Goal: Task Accomplishment & Management: Use online tool/utility

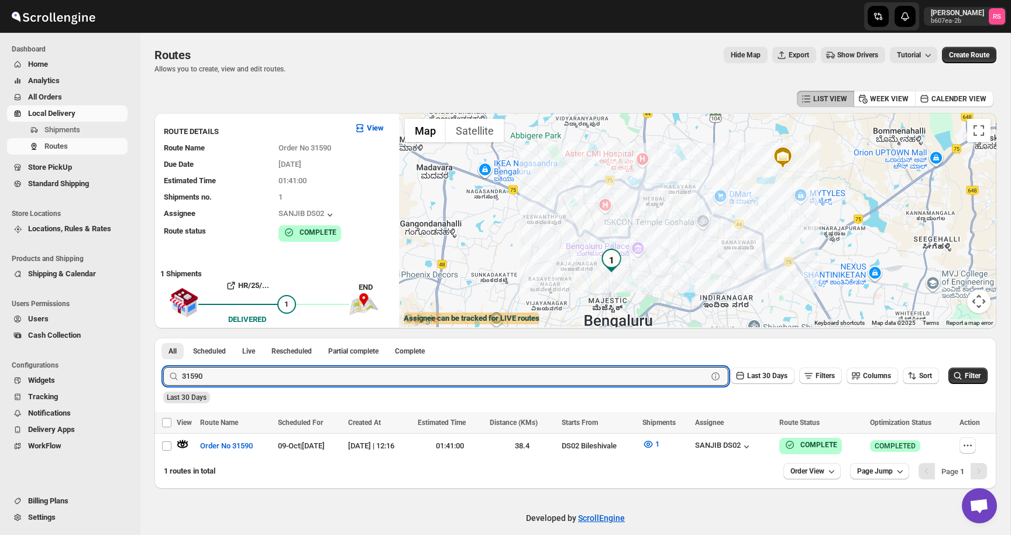
scroll to position [11, 0]
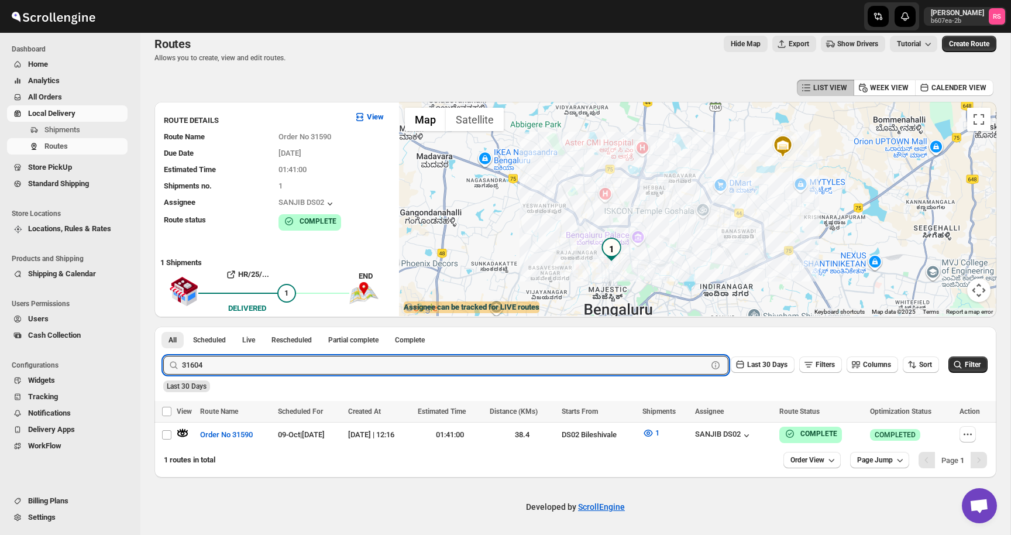
type input "31604"
click at [163, 327] on button "Submit" at bounding box center [179, 333] width 33 height 12
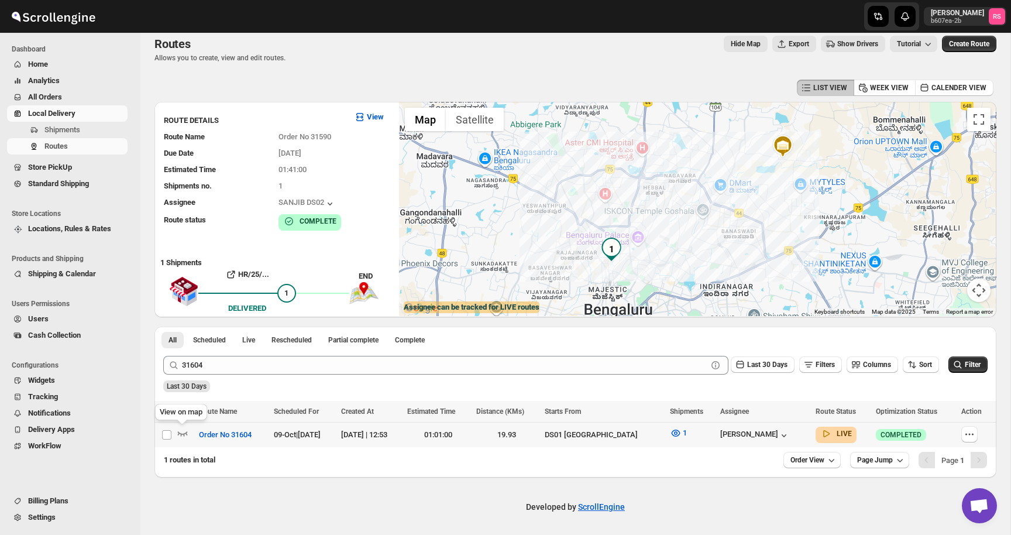
click at [184, 432] on icon "button" at bounding box center [183, 433] width 12 height 12
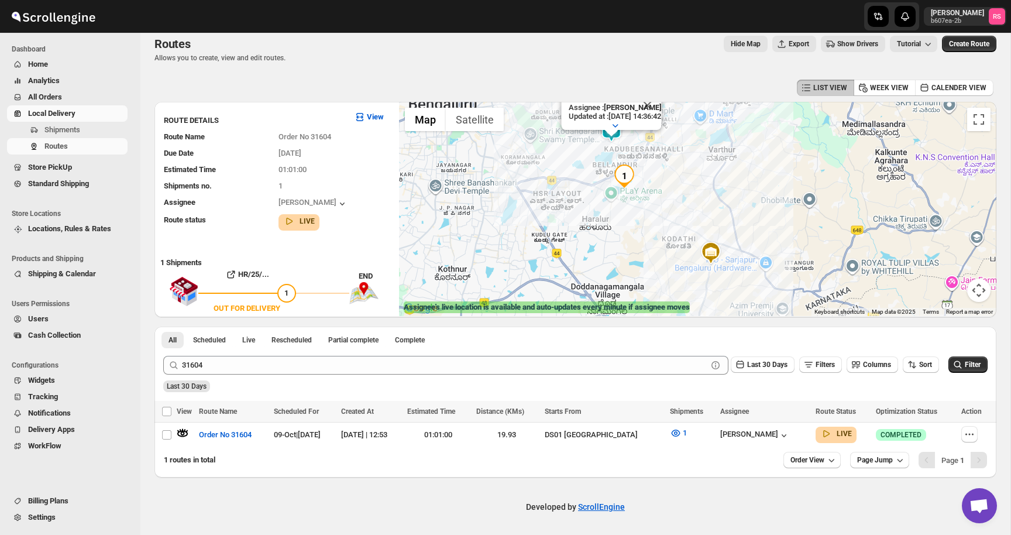
drag, startPoint x: 641, startPoint y: 218, endPoint x: 642, endPoint y: 171, distance: 46.8
click at [642, 170] on div "Assignee : Vikas Rathod Updated at : 09/10/2025, 14:36:42 Duty mode Enabled Bat…" at bounding box center [697, 209] width 597 height 214
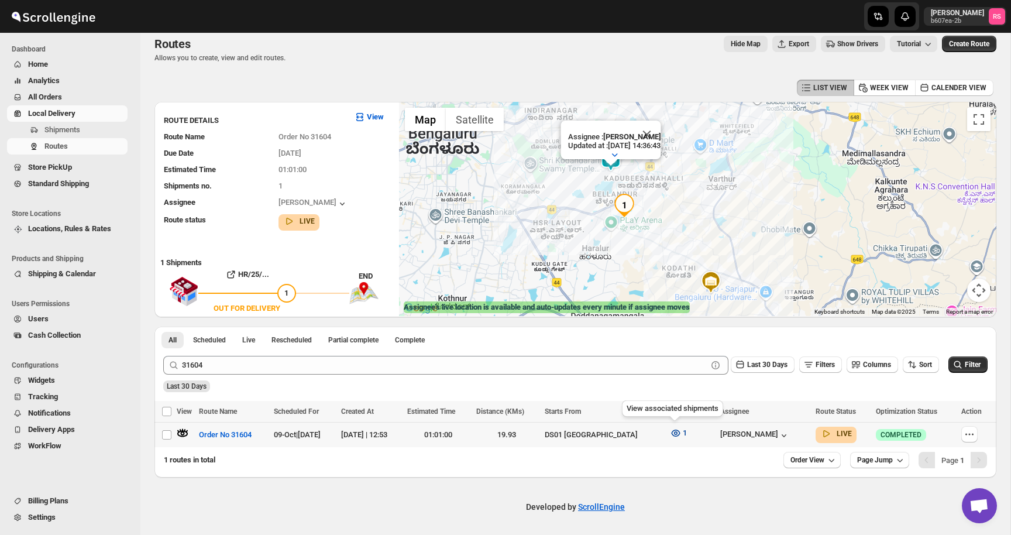
click at [665, 433] on button "1" at bounding box center [678, 433] width 31 height 19
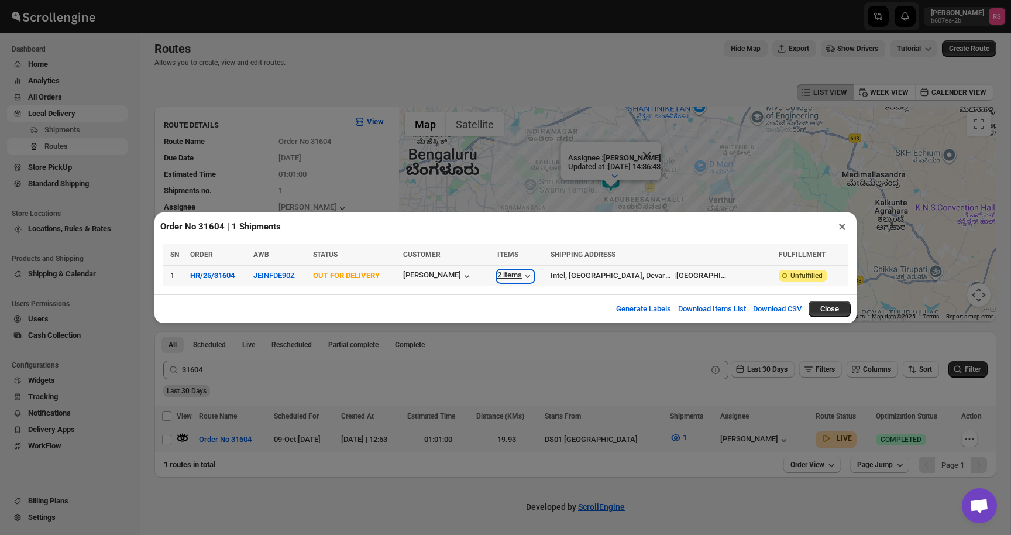
click at [514, 277] on div "2 items" at bounding box center [515, 276] width 36 height 12
click at [839, 230] on button "×" at bounding box center [842, 226] width 17 height 16
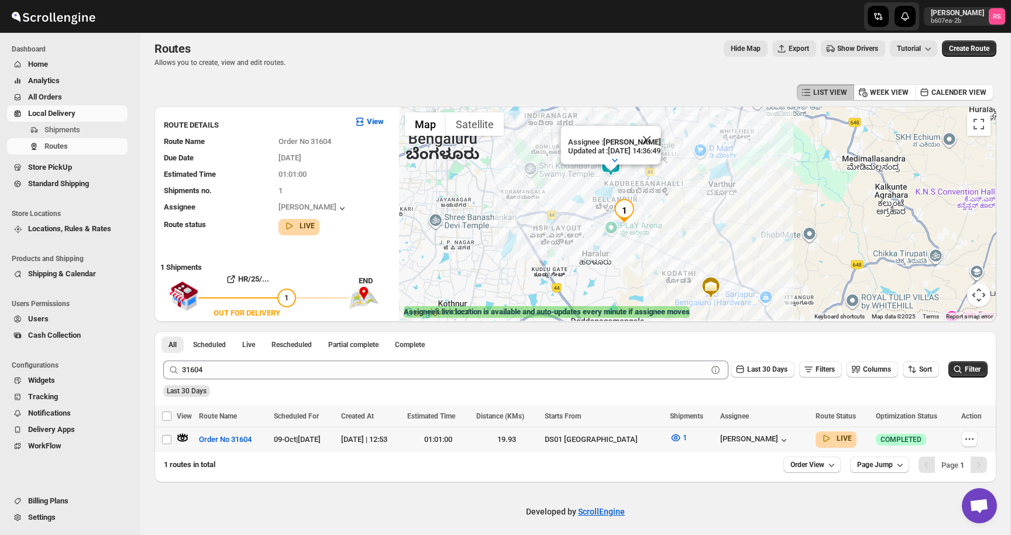
drag, startPoint x: 673, startPoint y: 218, endPoint x: 673, endPoint y: 178, distance: 39.2
click at [673, 178] on div "Assignee : Vikas Rathod Updated at : 09/10/2025, 14:36:49 Duty mode Enabled Bat…" at bounding box center [697, 213] width 597 height 214
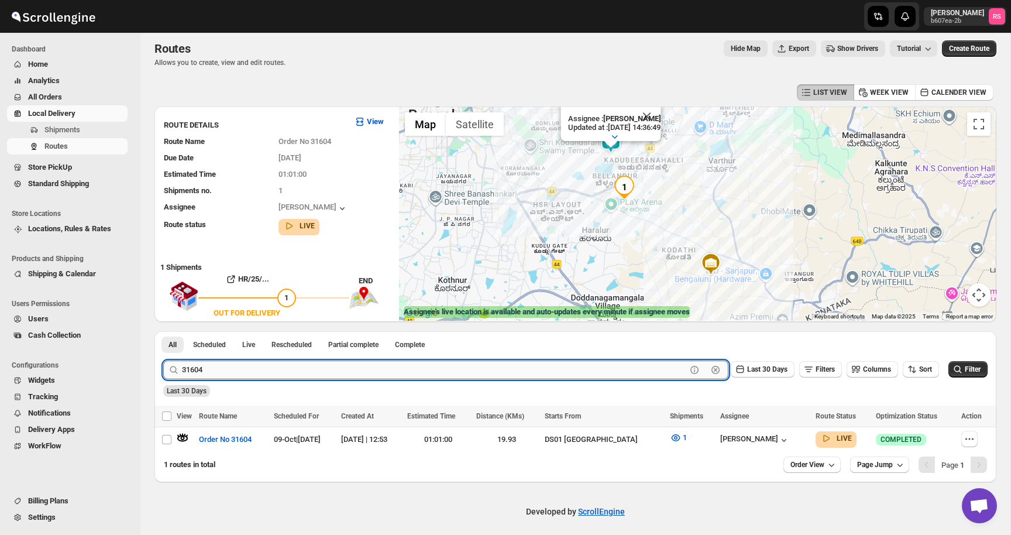
click at [303, 369] on input "31604" at bounding box center [434, 369] width 504 height 19
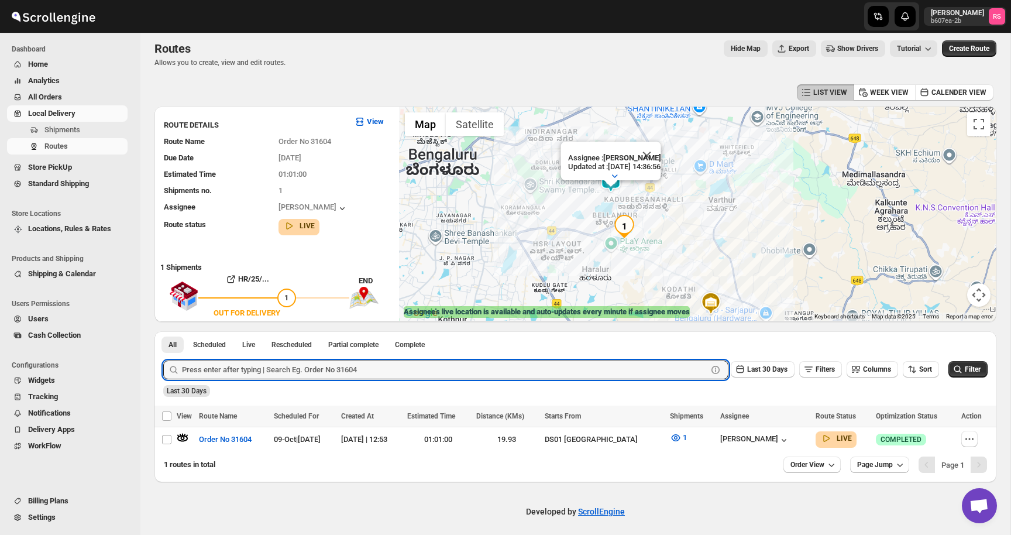
click at [59, 90] on button "All Orders" at bounding box center [67, 97] width 121 height 16
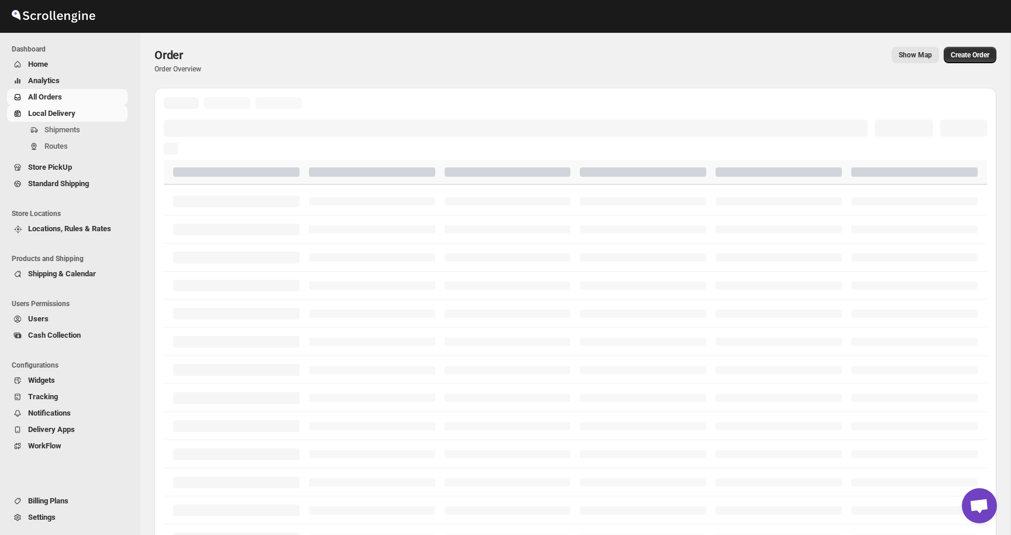
click at [67, 152] on div "Skip to content Dashboard Home Analytics All Orders Local Delivery Shipments Ro…" at bounding box center [505, 352] width 1011 height 705
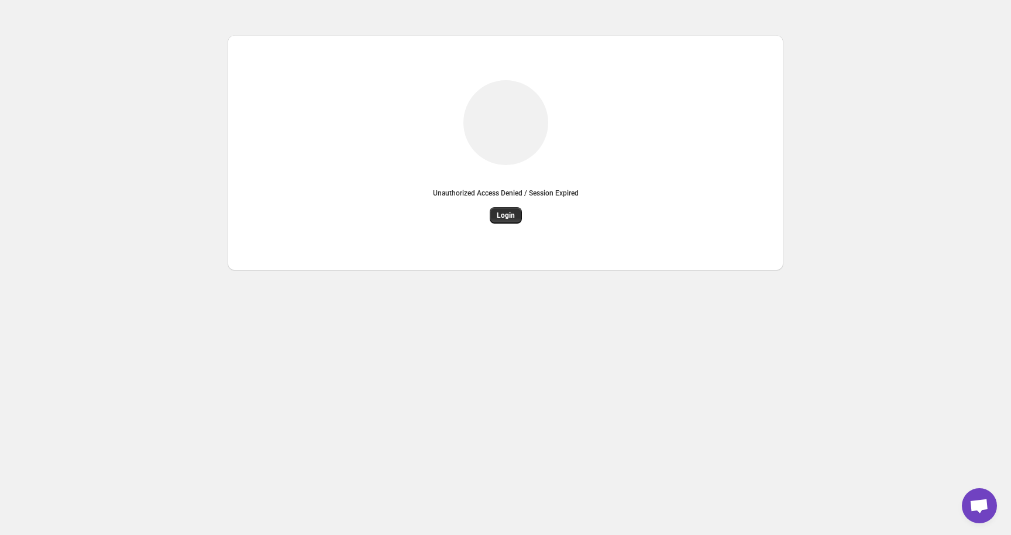
drag, startPoint x: 63, startPoint y: 149, endPoint x: 530, endPoint y: 156, distance: 467.6
click at [530, 156] on div "Unauthorized Access Denied / Session Expired Login" at bounding box center [505, 137] width 1011 height 275
click at [498, 214] on span "Login" at bounding box center [506, 215] width 18 height 9
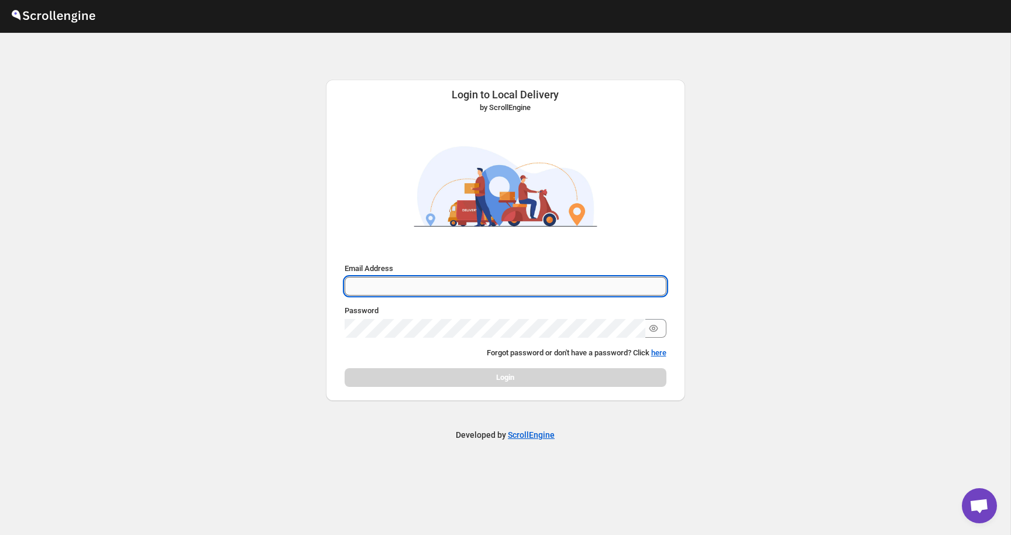
click at [505, 277] on input "Email Address" at bounding box center [506, 286] width 322 height 19
type input "romil.seth@home-run.co"
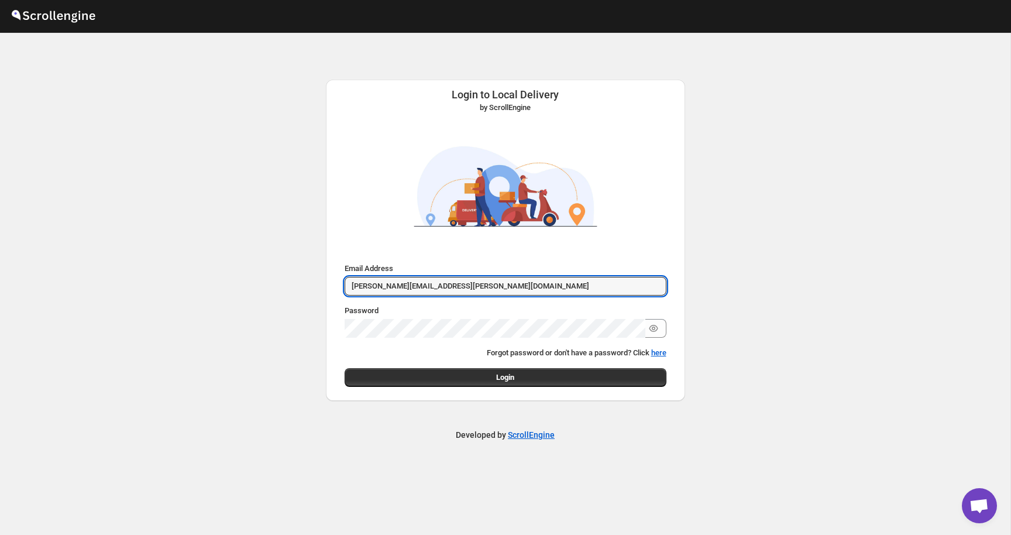
click at [497, 259] on div "Submit Email Address romil.seth@home-run.co Password Forgot password or don't h…" at bounding box center [505, 324] width 341 height 133
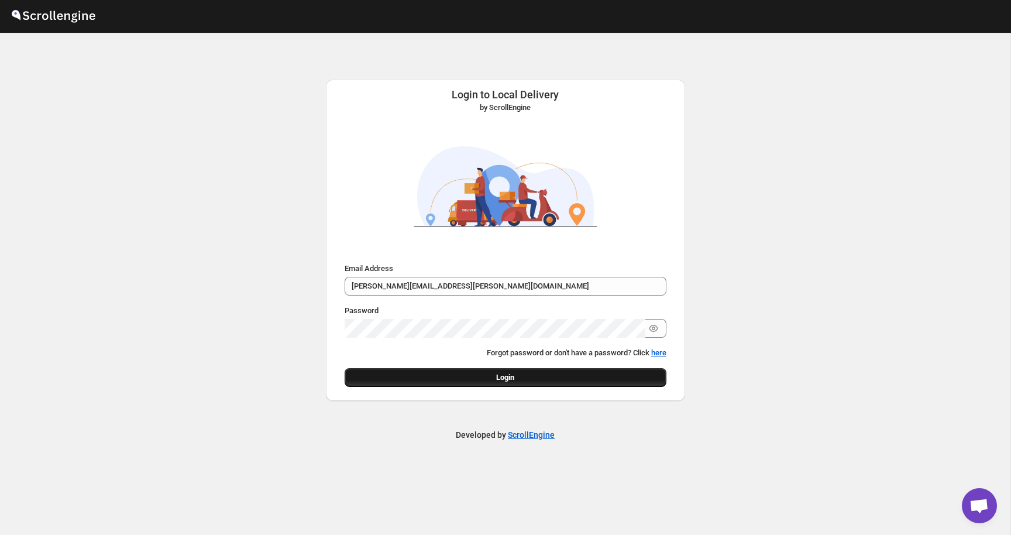
click at [500, 368] on button "Login" at bounding box center [506, 377] width 322 height 19
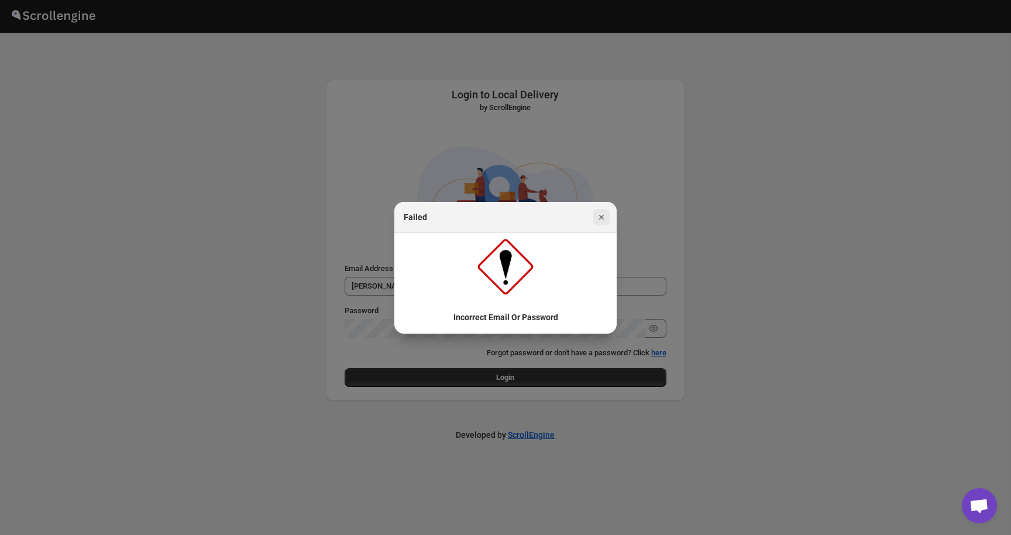
click at [600, 223] on icon "Close" at bounding box center [602, 217] width 12 height 12
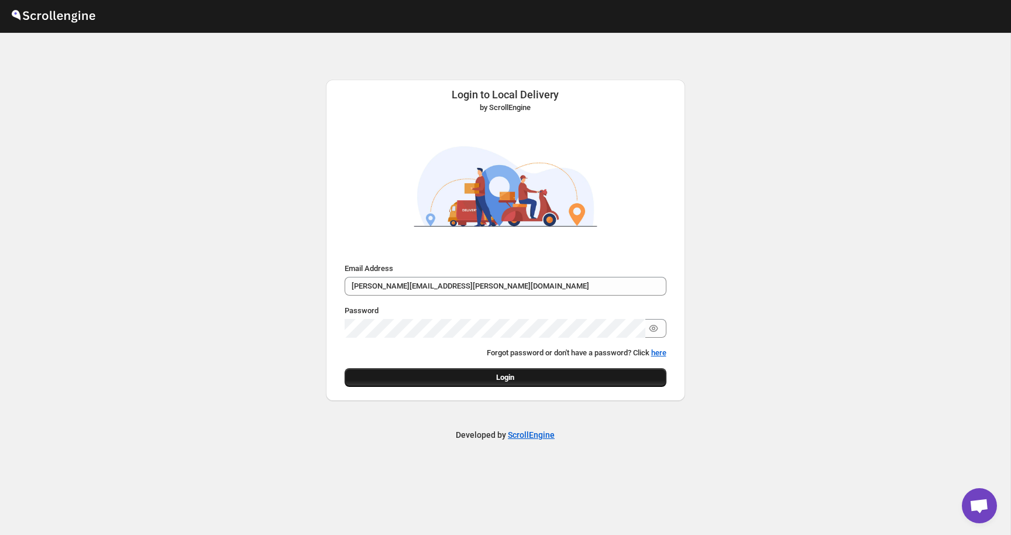
click at [474, 368] on button "Login" at bounding box center [506, 377] width 322 height 19
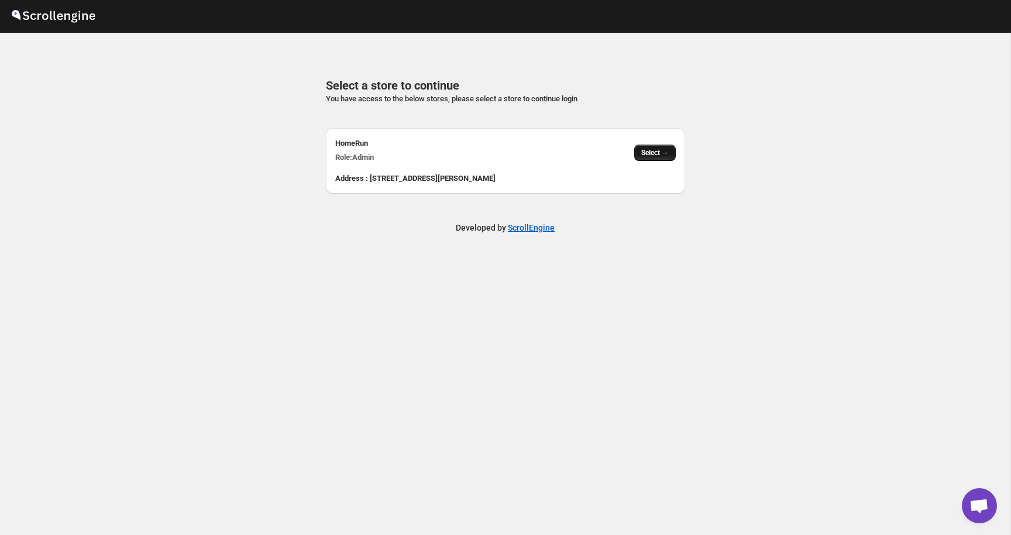
click at [666, 155] on span "Select →" at bounding box center [655, 152] width 28 height 9
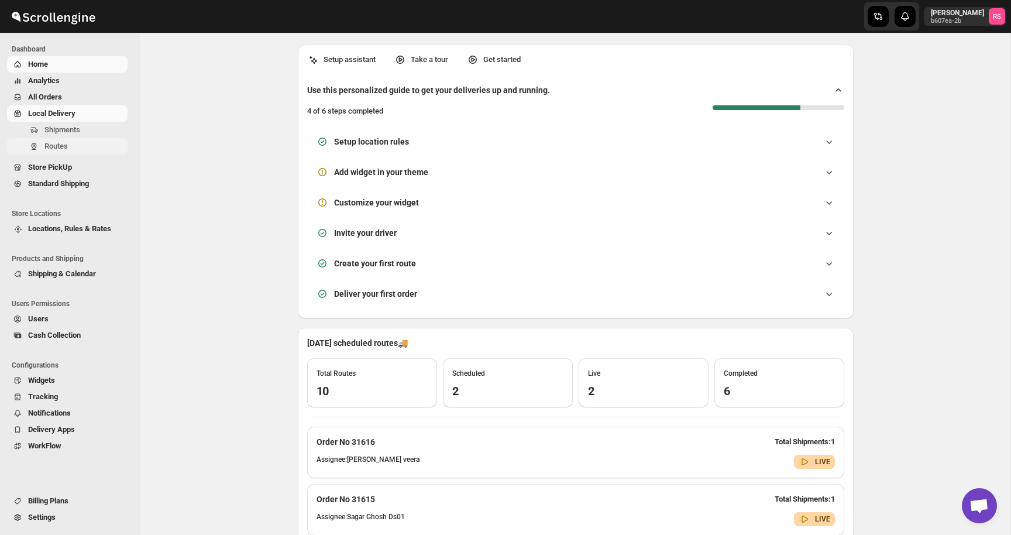
click at [73, 148] on span "Routes" at bounding box center [84, 146] width 81 height 12
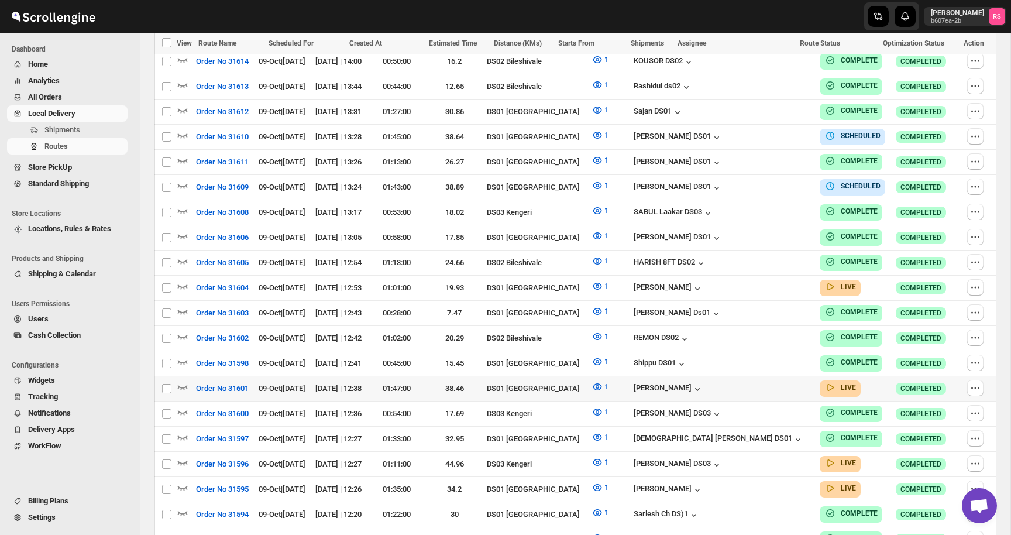
scroll to position [437, 0]
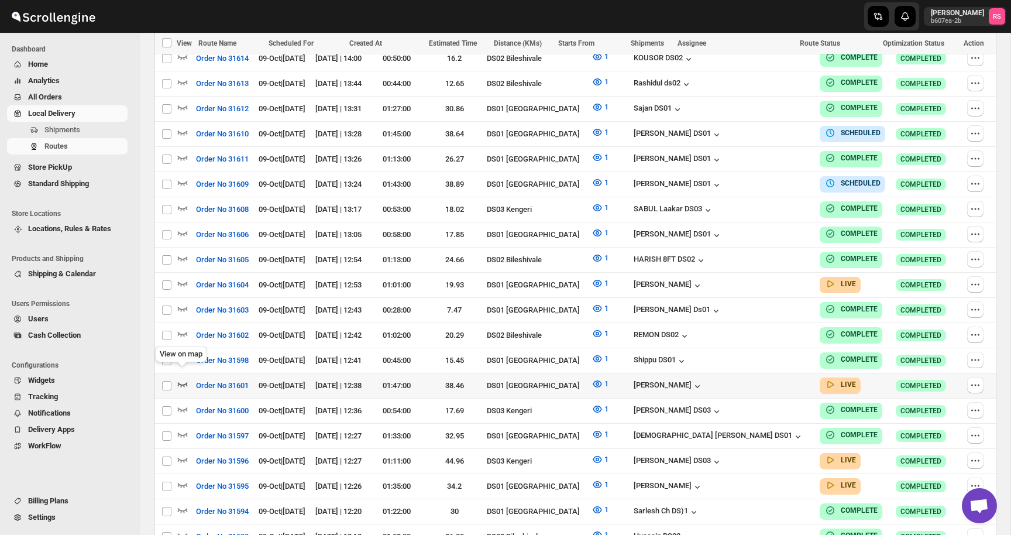
click at [183, 378] on icon "button" at bounding box center [183, 384] width 12 height 12
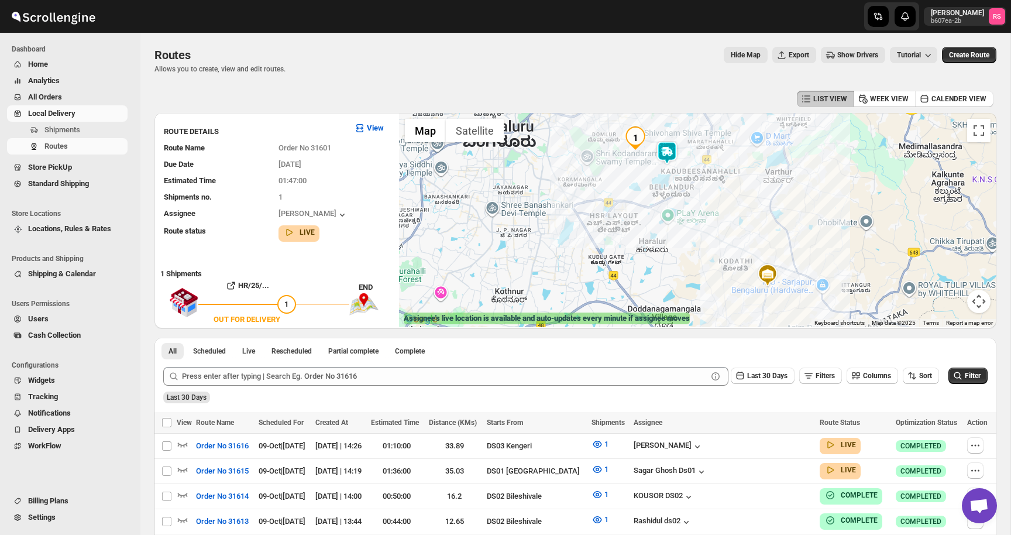
click at [675, 157] on img at bounding box center [666, 152] width 23 height 23
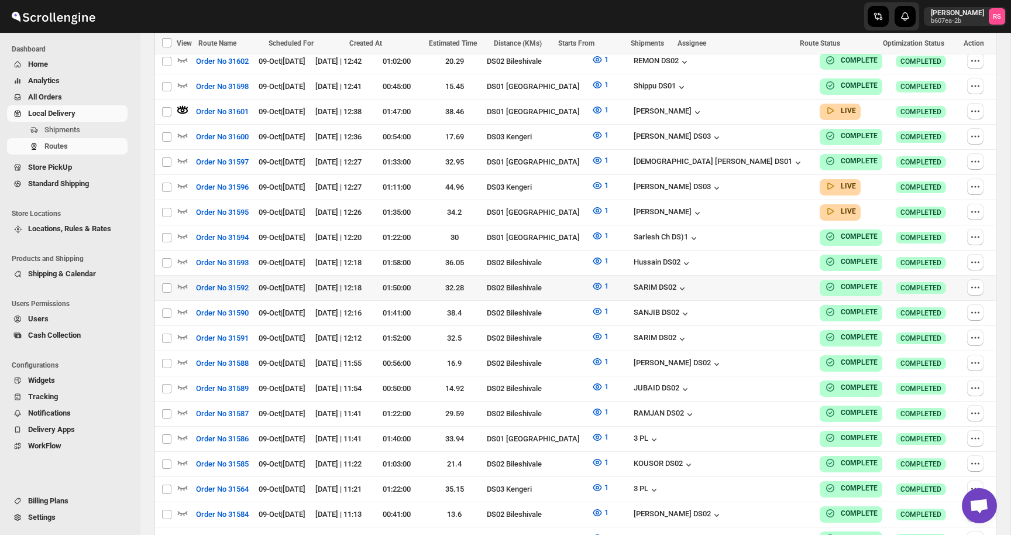
scroll to position [636, 0]
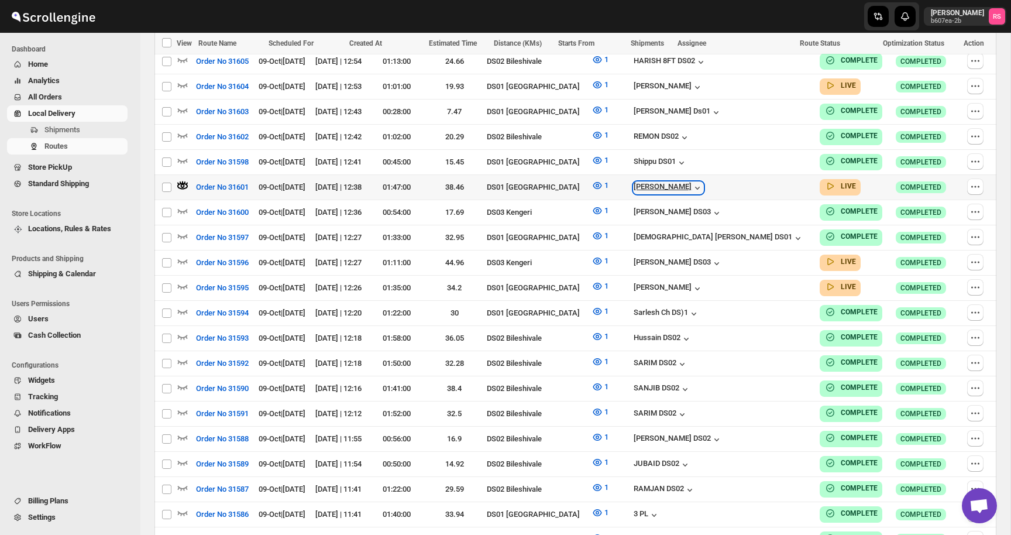
click at [703, 182] on icon "button" at bounding box center [698, 188] width 12 height 12
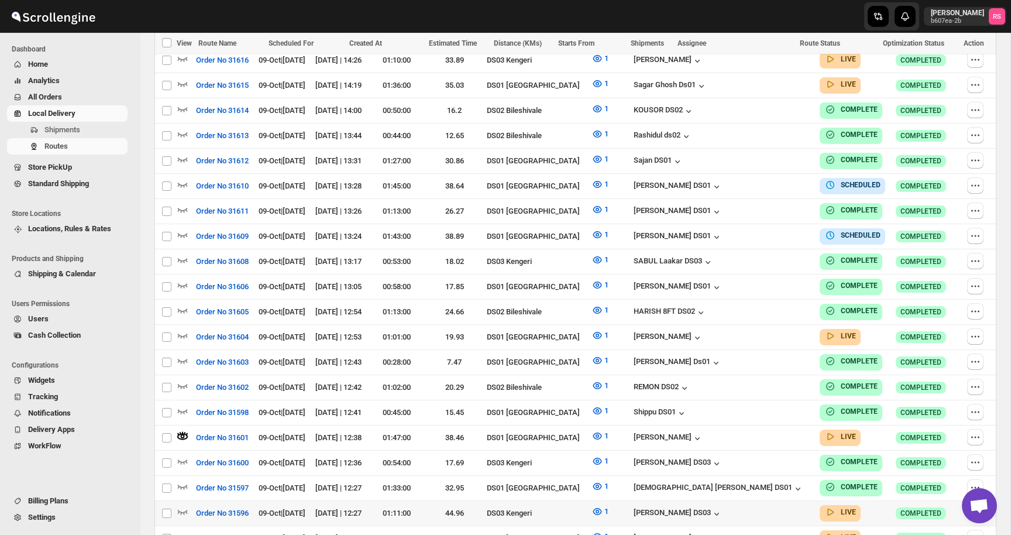
scroll to position [387, 0]
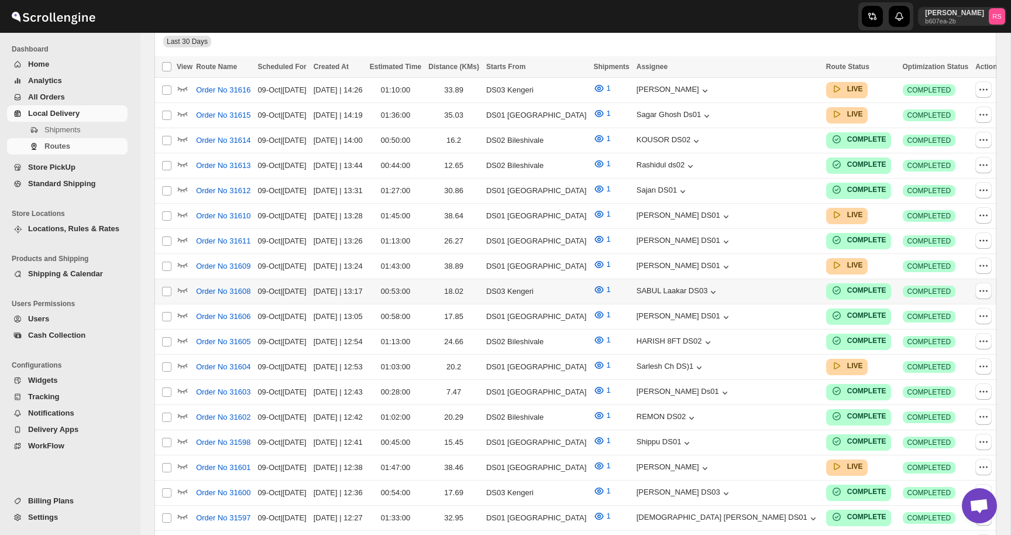
scroll to position [356, 0]
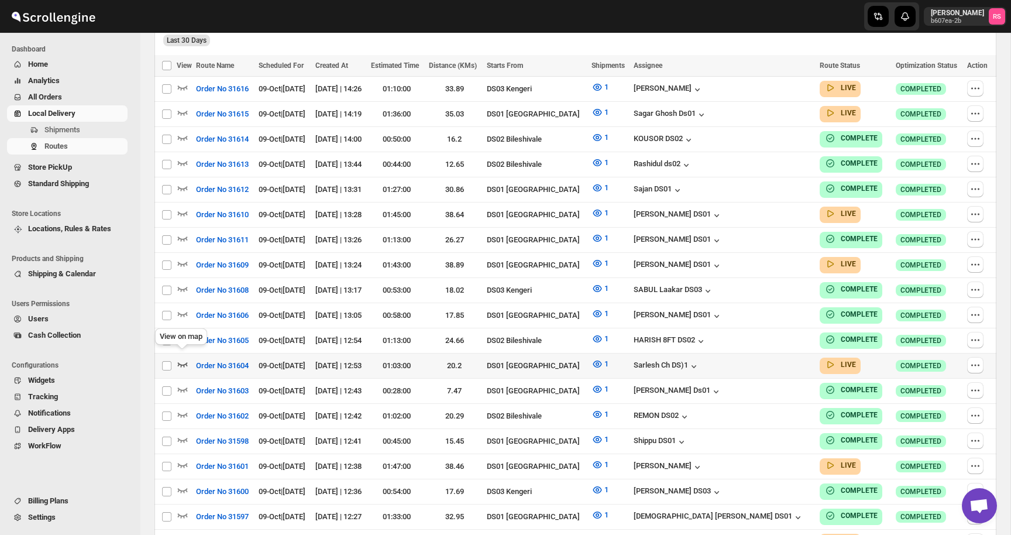
click at [183, 358] on icon "button" at bounding box center [183, 364] width 12 height 12
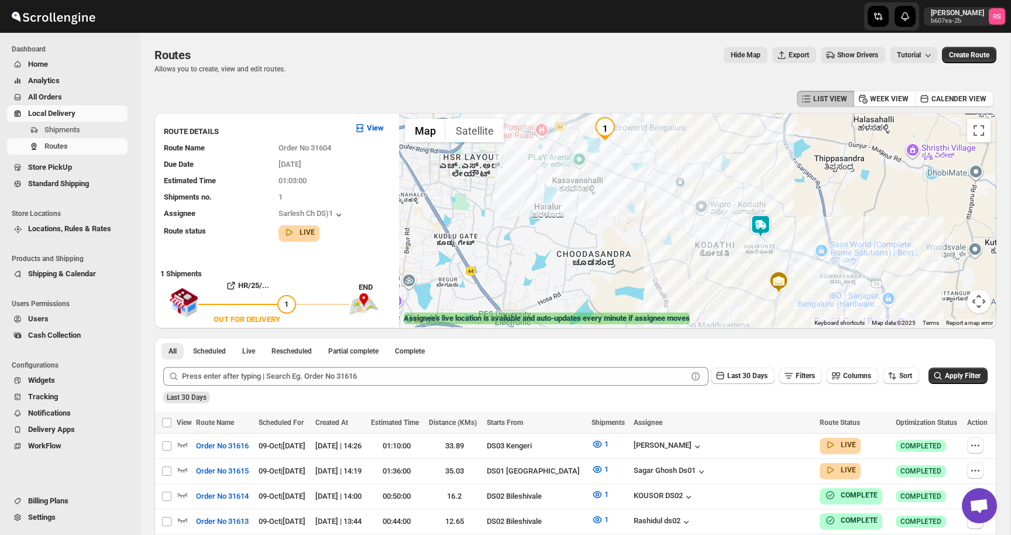
click at [768, 224] on img at bounding box center [760, 225] width 23 height 23
click at [806, 178] on button "Close" at bounding box center [796, 177] width 28 height 28
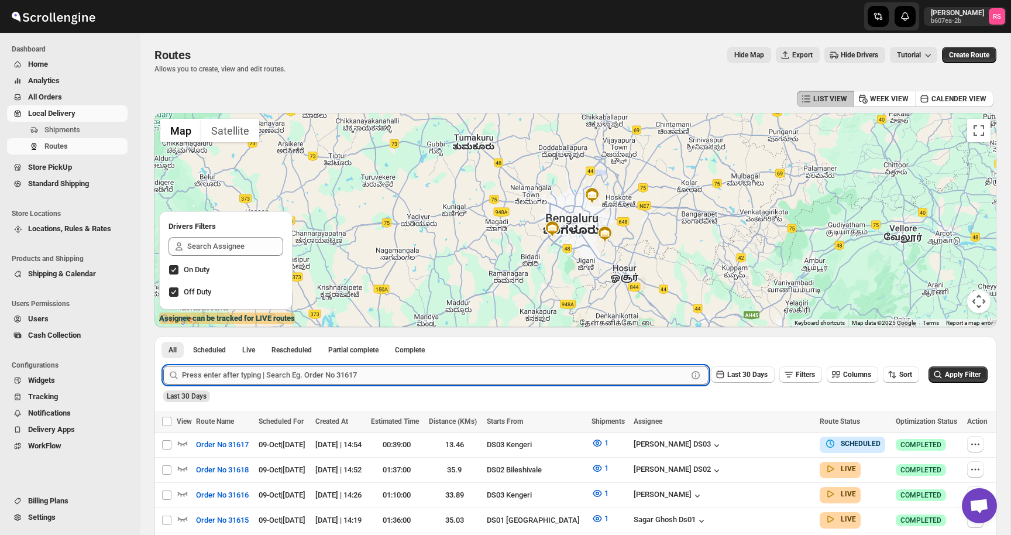
click at [233, 377] on input "text" at bounding box center [435, 375] width 506 height 19
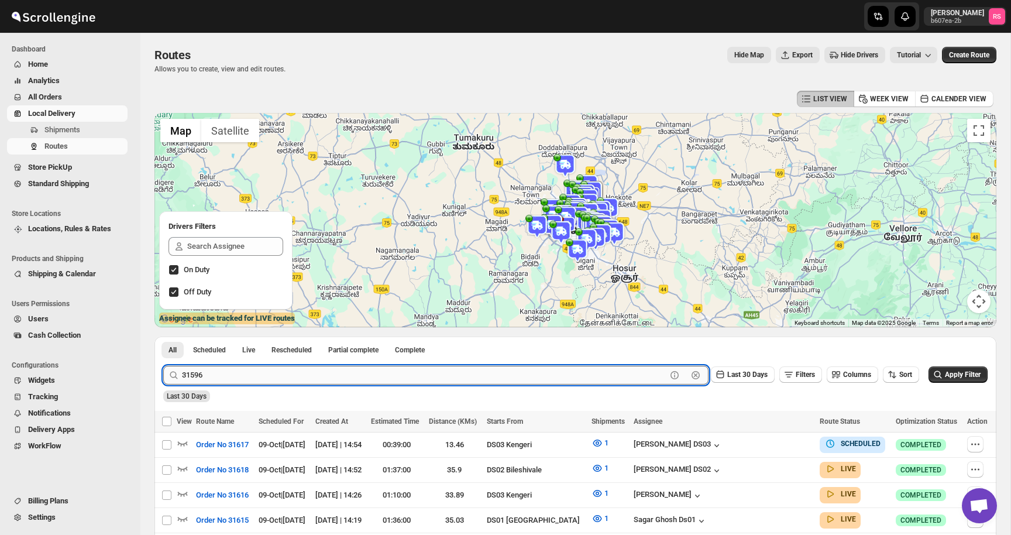
click at [163, 336] on button "Submit" at bounding box center [179, 342] width 33 height 12
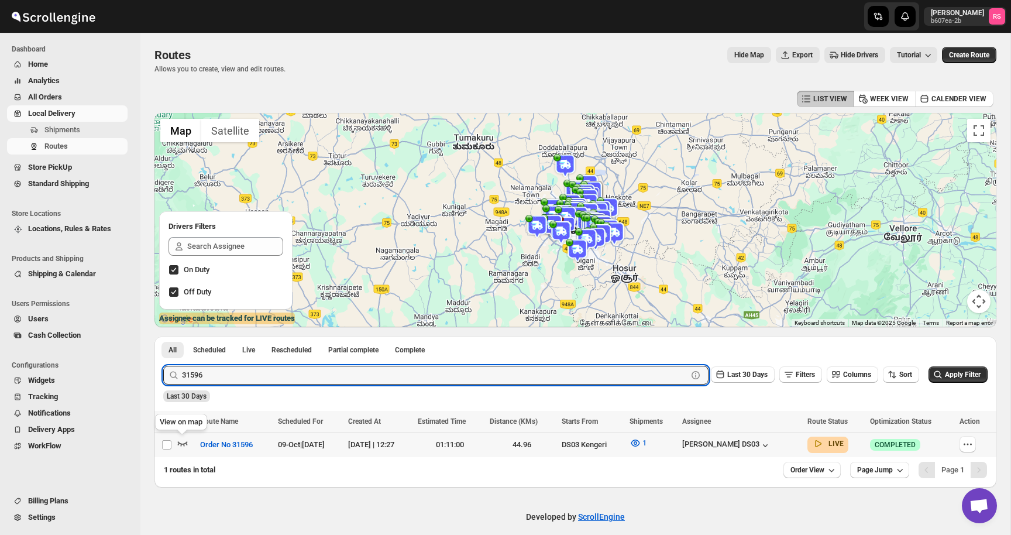
click at [184, 442] on icon "button" at bounding box center [183, 443] width 12 height 12
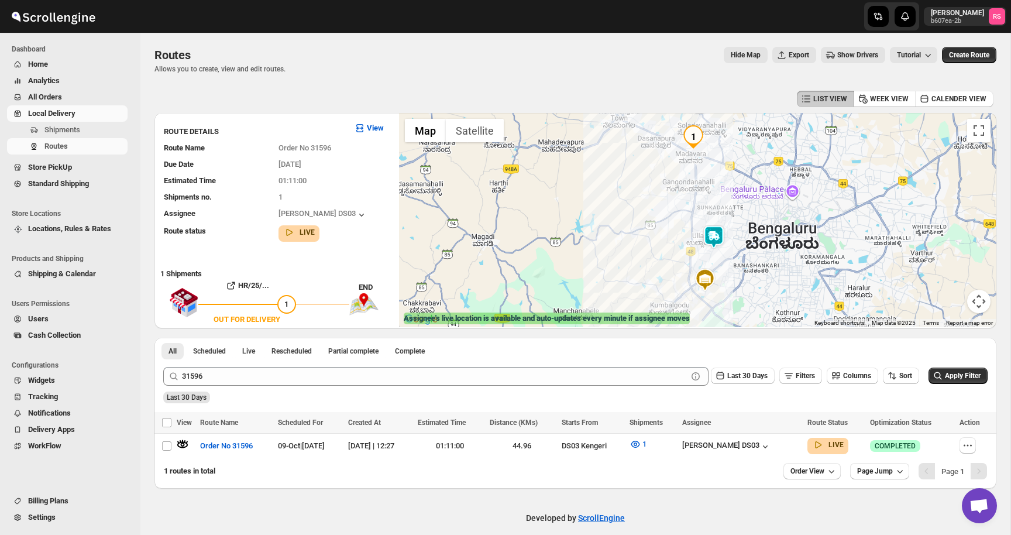
click at [714, 232] on img at bounding box center [713, 236] width 23 height 23
click at [763, 184] on button "Close" at bounding box center [759, 188] width 28 height 28
click at [706, 235] on img at bounding box center [713, 236] width 23 height 23
click at [713, 235] on img at bounding box center [713, 236] width 23 height 23
click at [757, 189] on button "Close" at bounding box center [759, 188] width 28 height 28
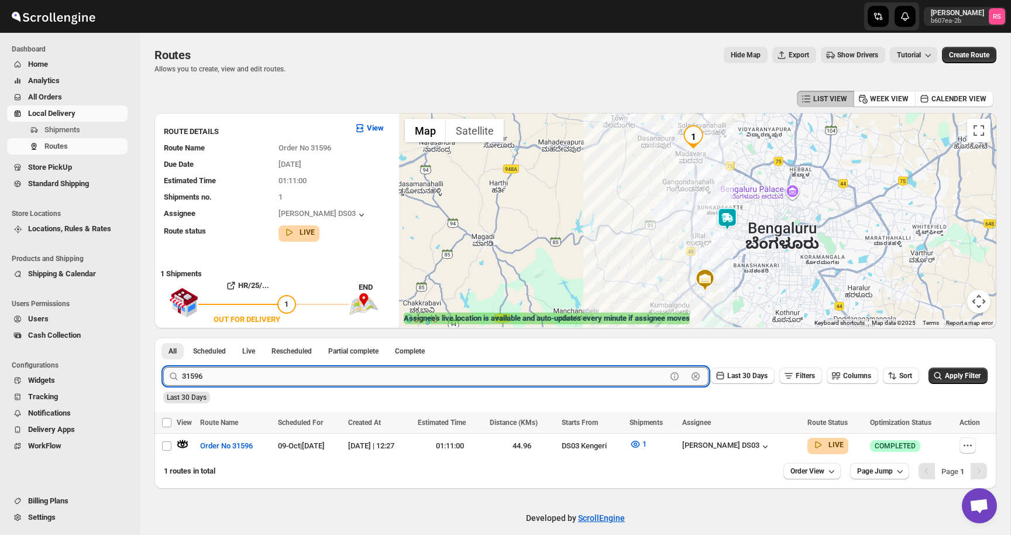
click at [224, 373] on input "31596" at bounding box center [424, 376] width 485 height 19
type input "31604"
click at [163, 338] on button "Submit" at bounding box center [179, 344] width 33 height 12
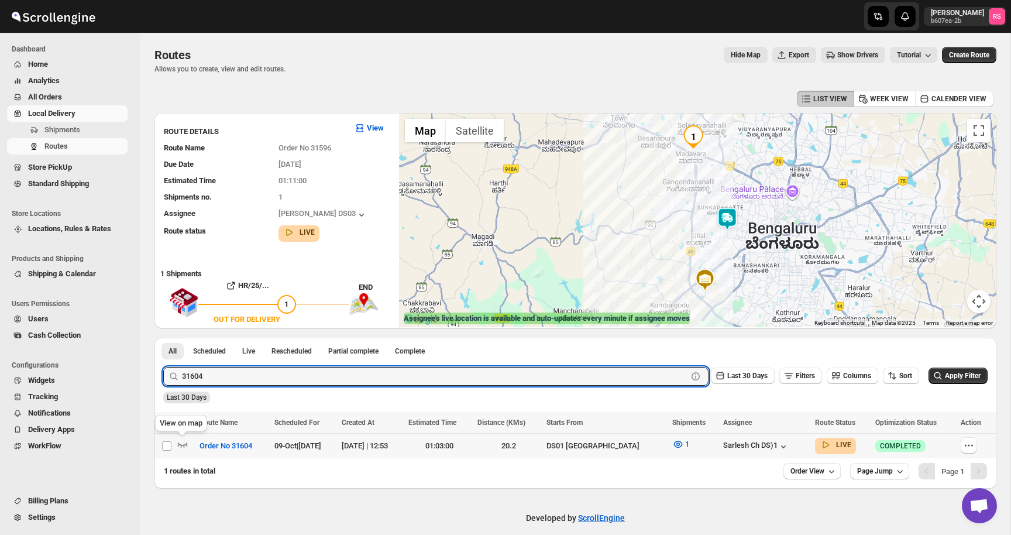
click at [182, 442] on icon "button" at bounding box center [183, 444] width 12 height 12
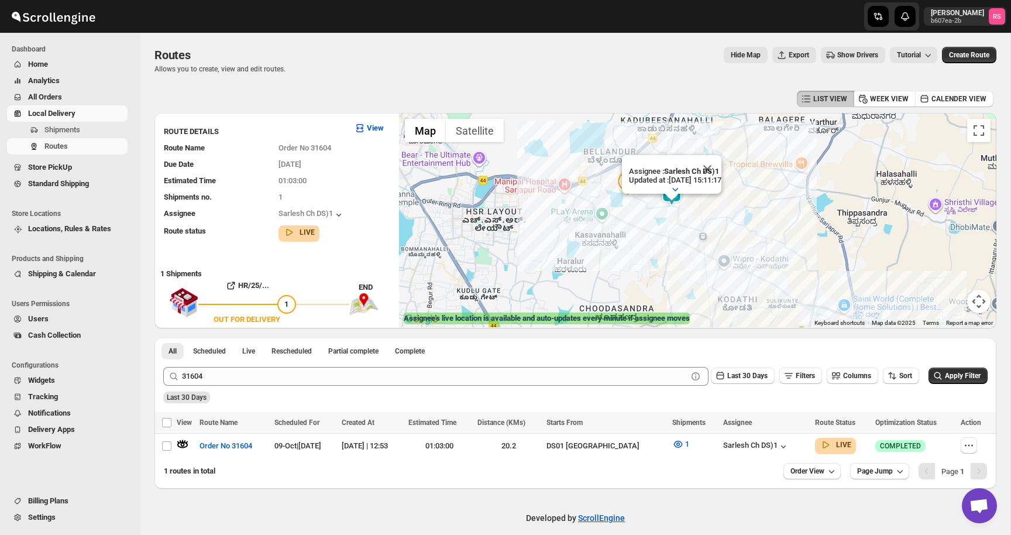
drag, startPoint x: 656, startPoint y: 201, endPoint x: 681, endPoint y: 208, distance: 25.7
click at [681, 208] on div "Assignee : Sarlesh Ch DS)1 Updated at : 09/10/2025, 15:11:17 Duty mode Enabled …" at bounding box center [697, 220] width 597 height 214
click at [720, 168] on button "Close" at bounding box center [707, 169] width 28 height 28
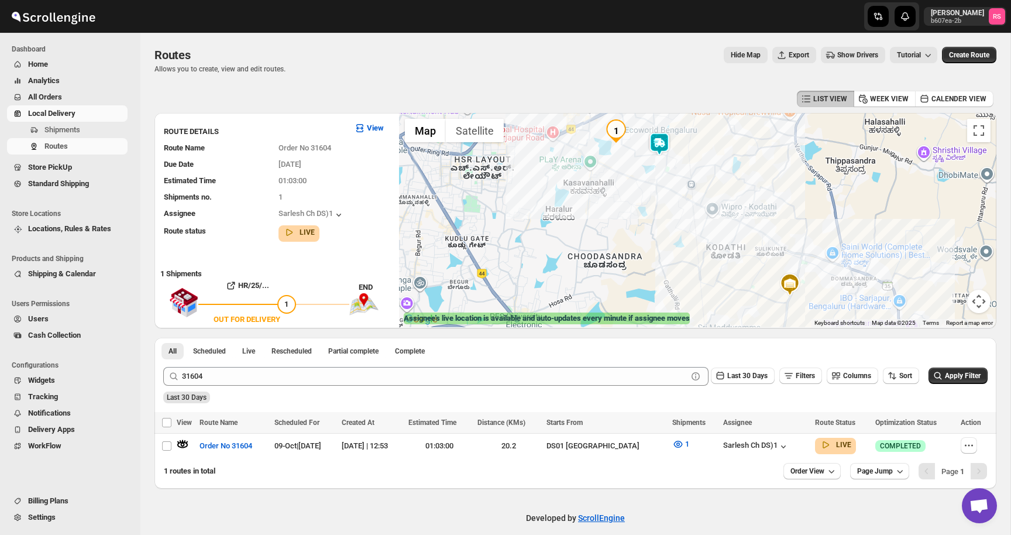
drag, startPoint x: 761, startPoint y: 241, endPoint x: 750, endPoint y: 187, distance: 55.1
click at [750, 187] on div at bounding box center [697, 220] width 597 height 214
click at [74, 128] on span "Shipments" at bounding box center [62, 129] width 36 height 9
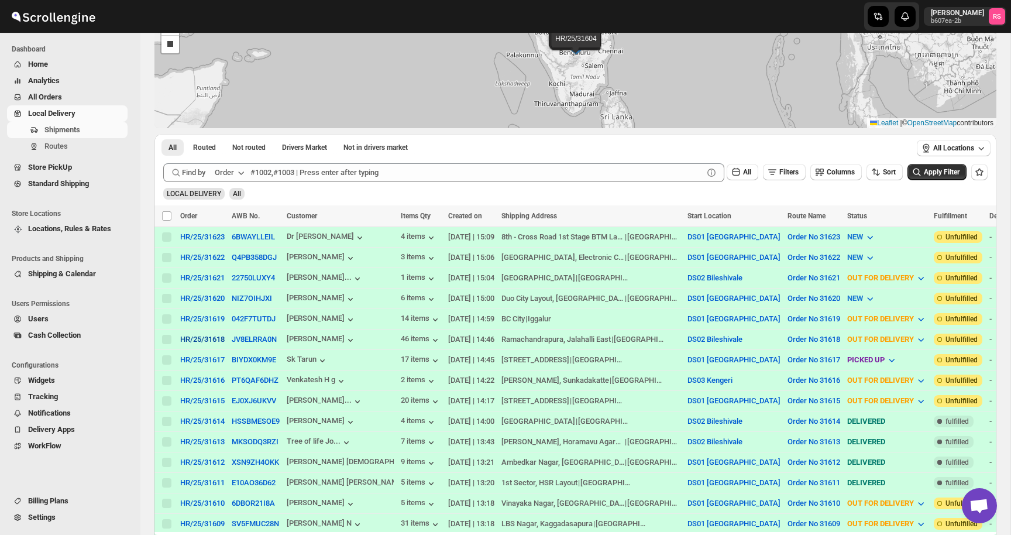
scroll to position [325, 0]
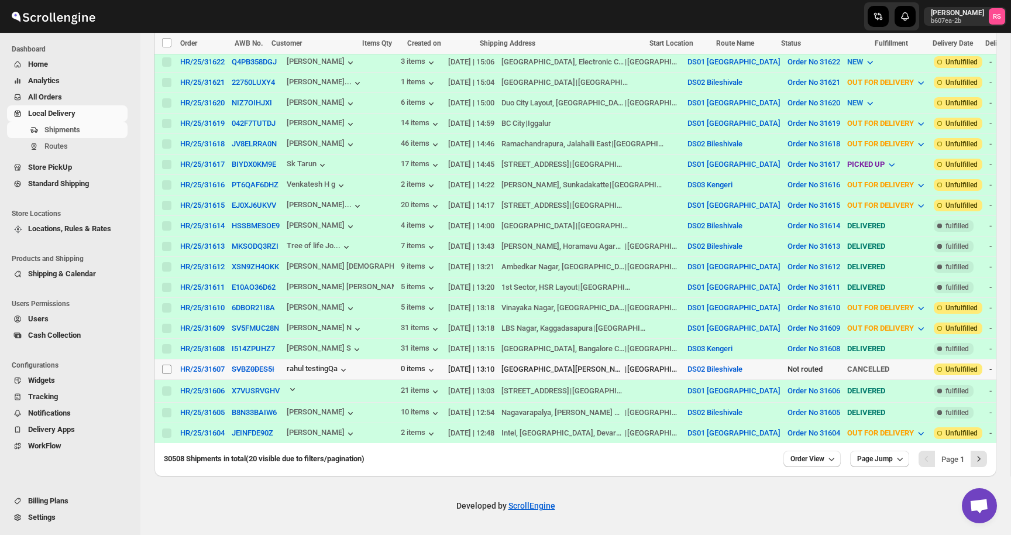
click at [167, 369] on input "Select shipment" at bounding box center [166, 369] width 9 height 9
checkbox input "true"
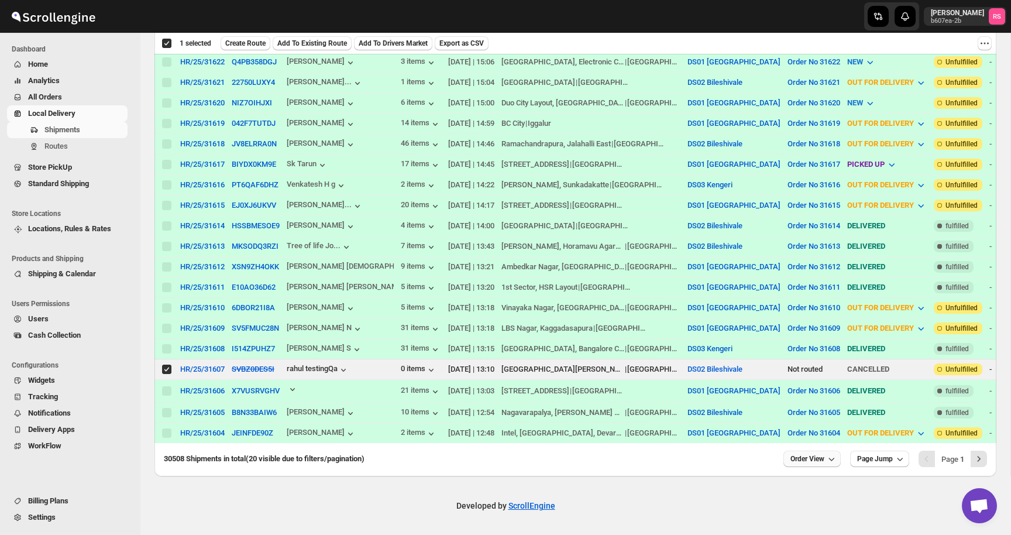
click at [831, 461] on icon "button" at bounding box center [832, 459] width 12 height 12
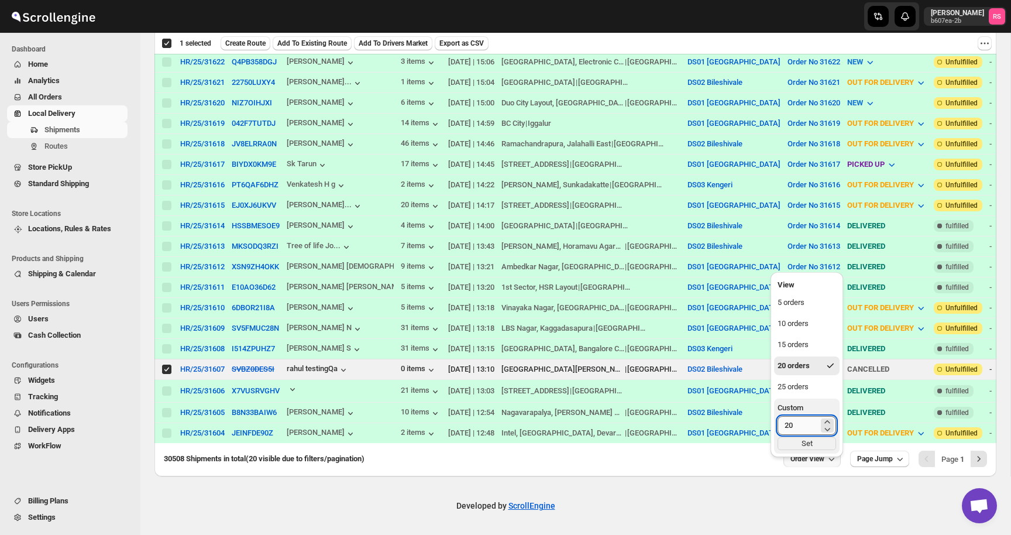
click at [800, 416] on input "20" at bounding box center [798, 425] width 41 height 19
click at [805, 381] on div "25 orders" at bounding box center [793, 387] width 31 height 12
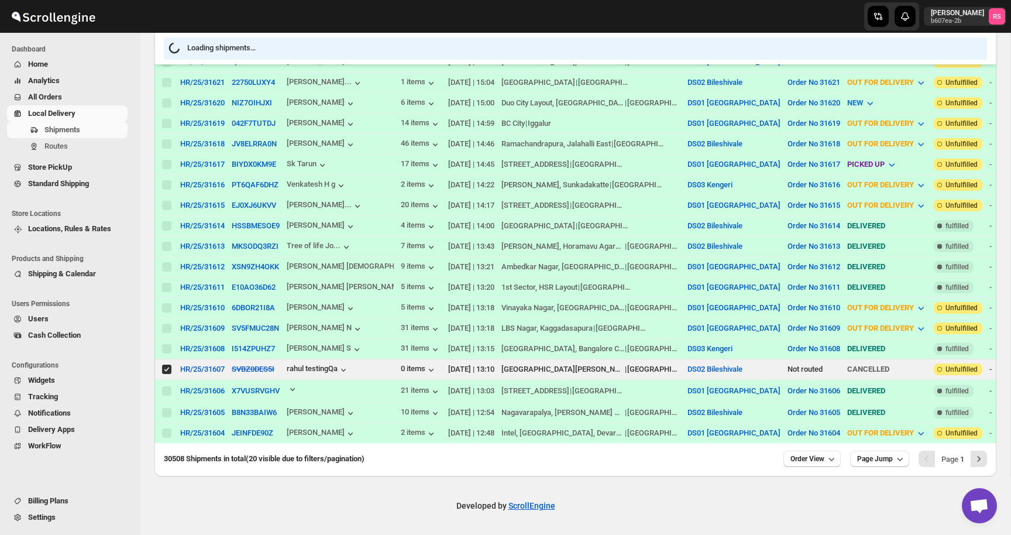
checkbox input "false"
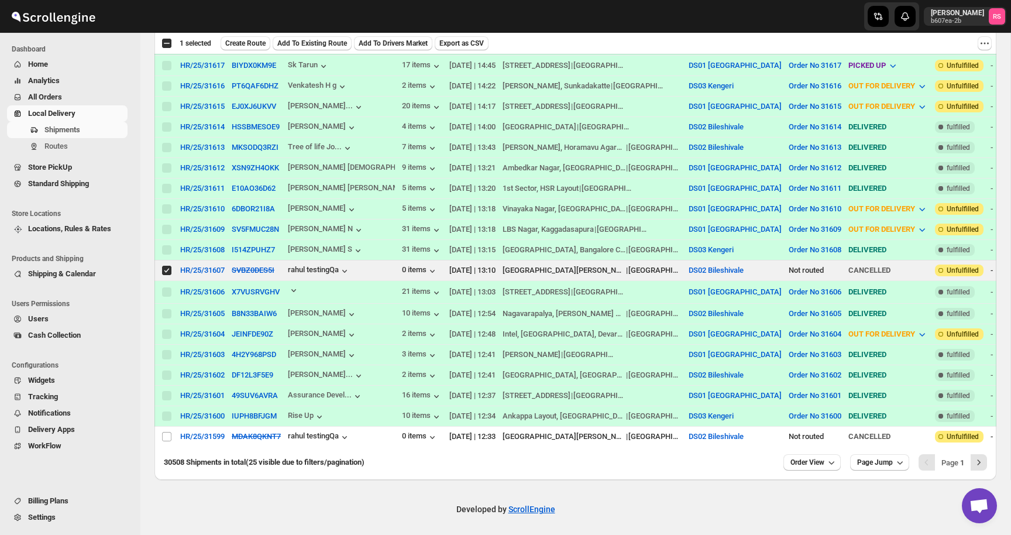
scroll to position [428, 0]
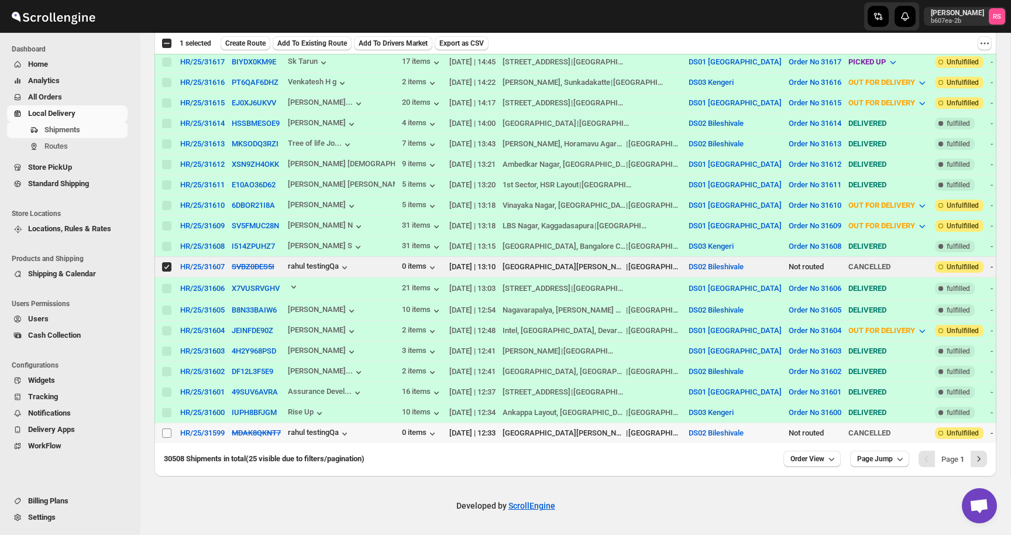
click at [166, 431] on input "Select shipment" at bounding box center [166, 432] width 9 height 9
checkbox input "true"
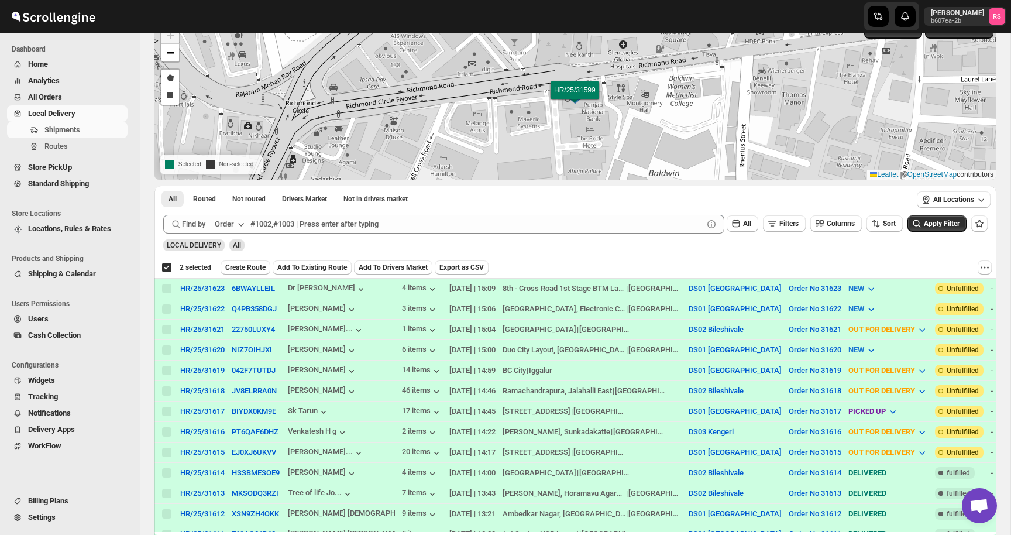
scroll to position [0, 0]
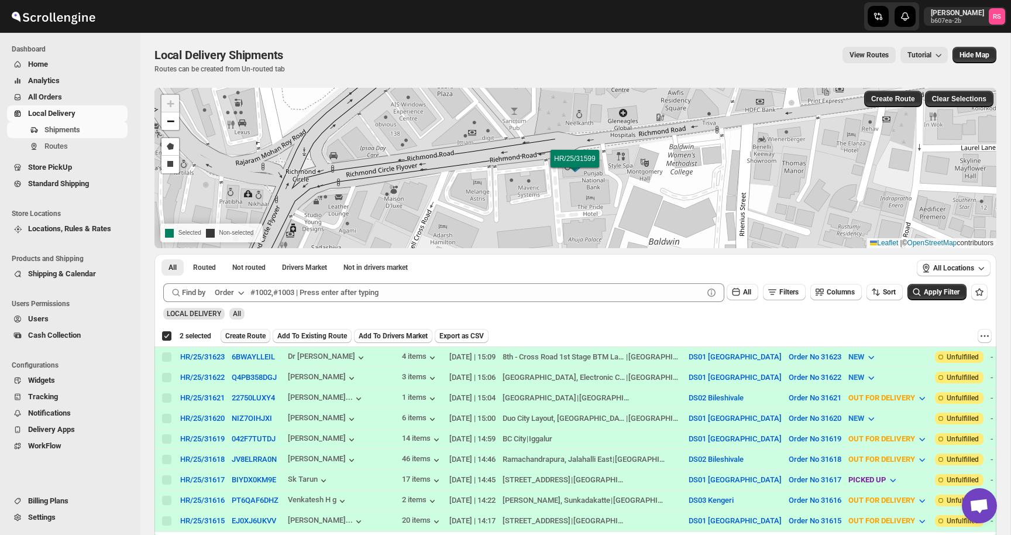
click at [245, 334] on span "Create Route" at bounding box center [245, 335] width 40 height 9
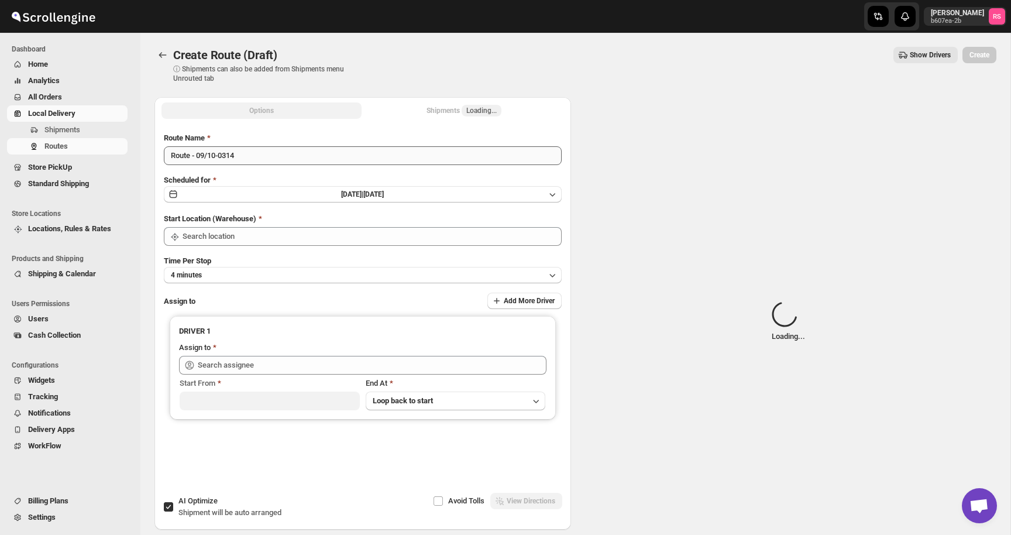
type input "DS02 Bileshivale"
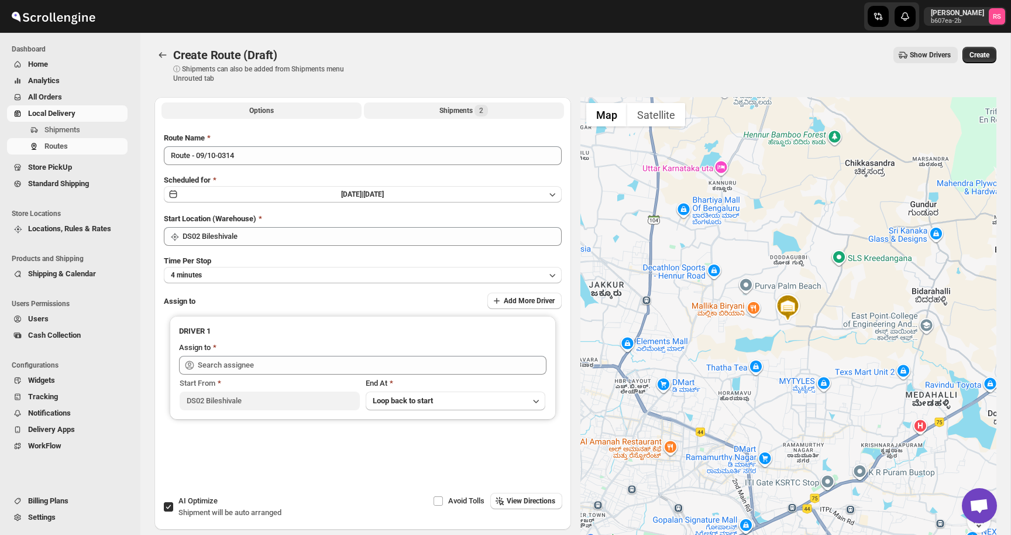
click at [457, 107] on div "Shipments 2" at bounding box center [463, 111] width 49 height 12
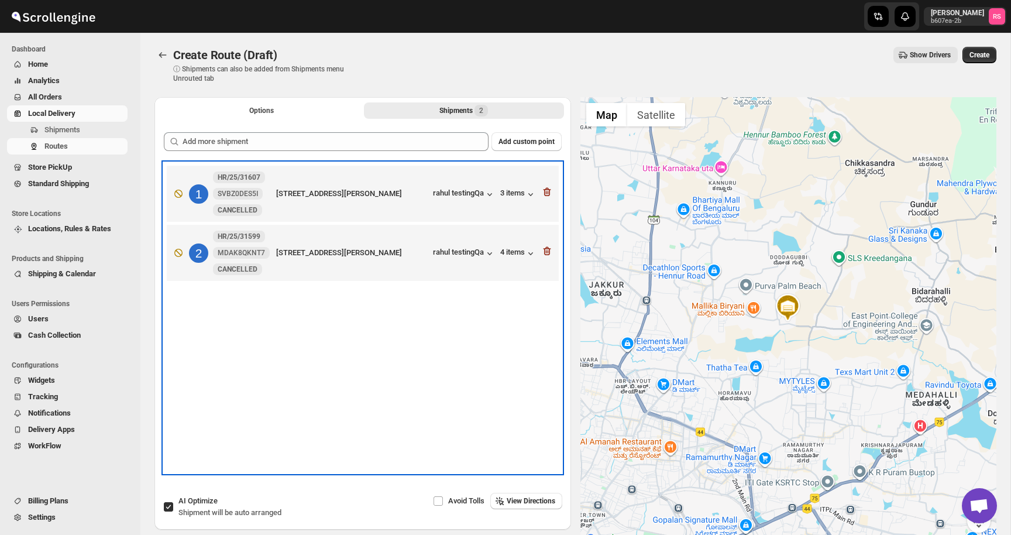
drag, startPoint x: 288, startPoint y: 209, endPoint x: 301, endPoint y: 274, distance: 65.6
click at [301, 274] on div "1 HR/25/31607 SVBZ0DES5I New CANCELLED Richmond Road, Langford Gardens, tetaing…" at bounding box center [363, 225] width 398 height 124
drag, startPoint x: 356, startPoint y: 260, endPoint x: 463, endPoint y: 409, distance: 183.7
click at [463, 409] on div "1 HR/25/31607 SVBZ0DES5I New CANCELLED Richmond Road, Langford Gardens, tetaing…" at bounding box center [363, 318] width 398 height 310
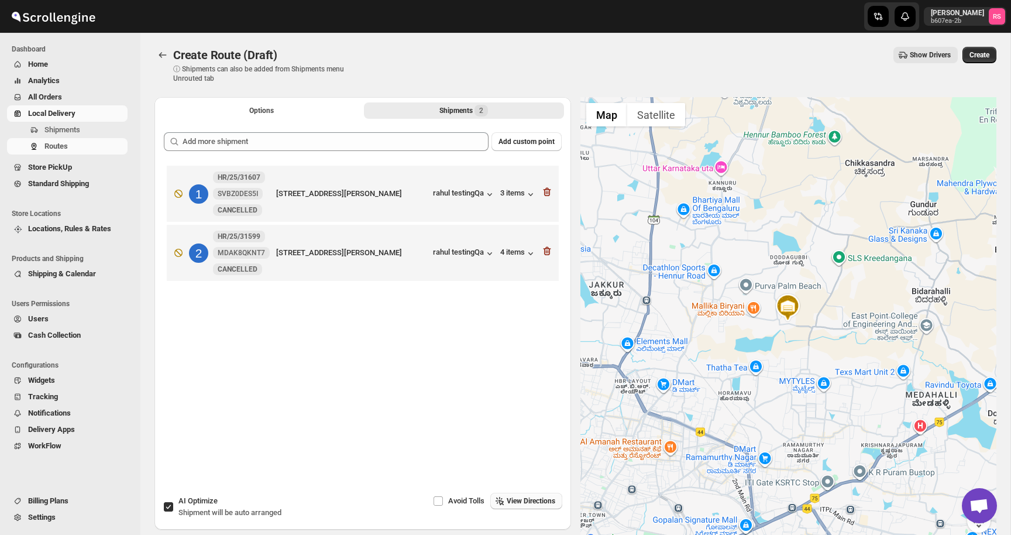
click at [521, 497] on span "View Directions" at bounding box center [531, 500] width 49 height 9
